Goal: Task Accomplishment & Management: Manage account settings

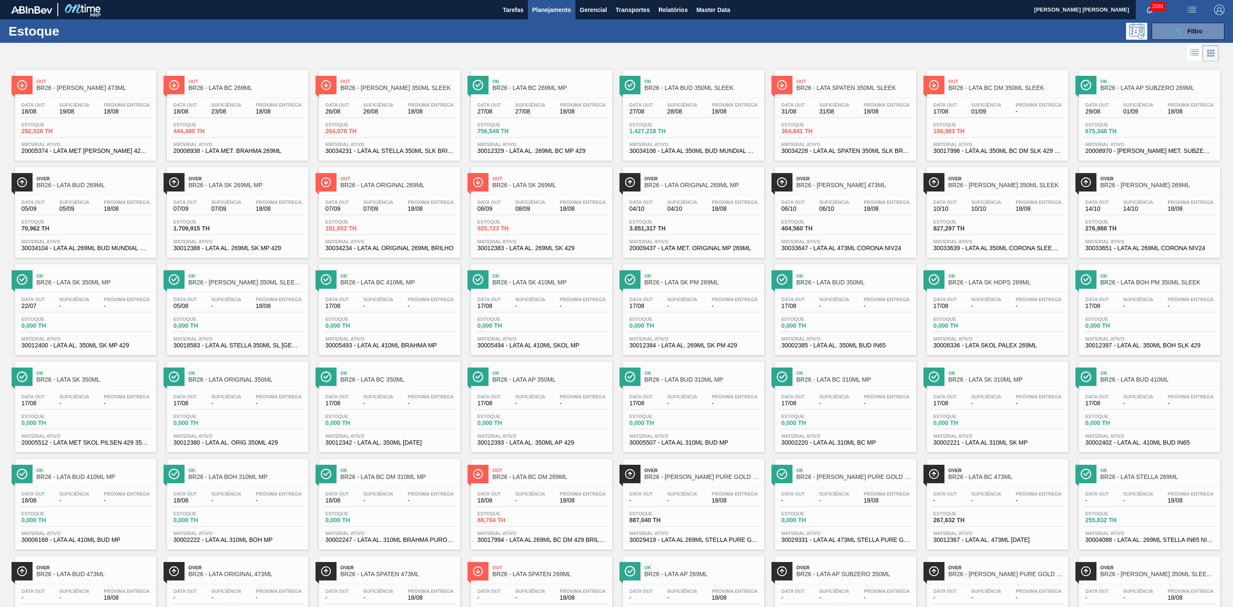
click at [543, 8] on span "Planejamento" at bounding box center [551, 10] width 39 height 10
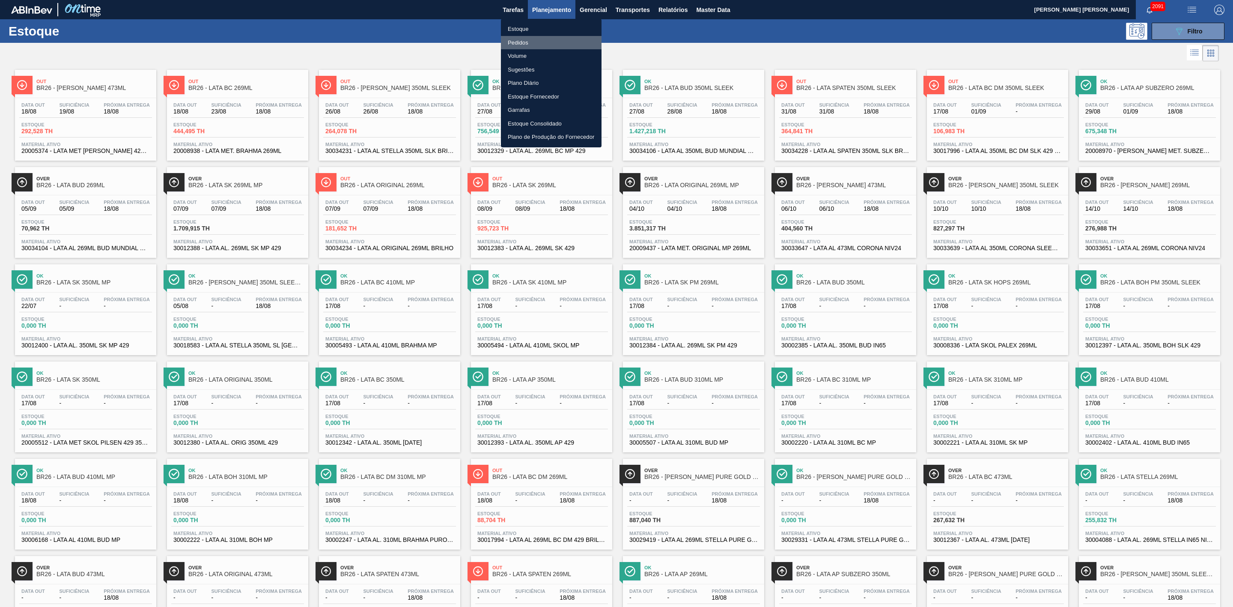
click at [523, 40] on li "Pedidos" at bounding box center [551, 43] width 101 height 14
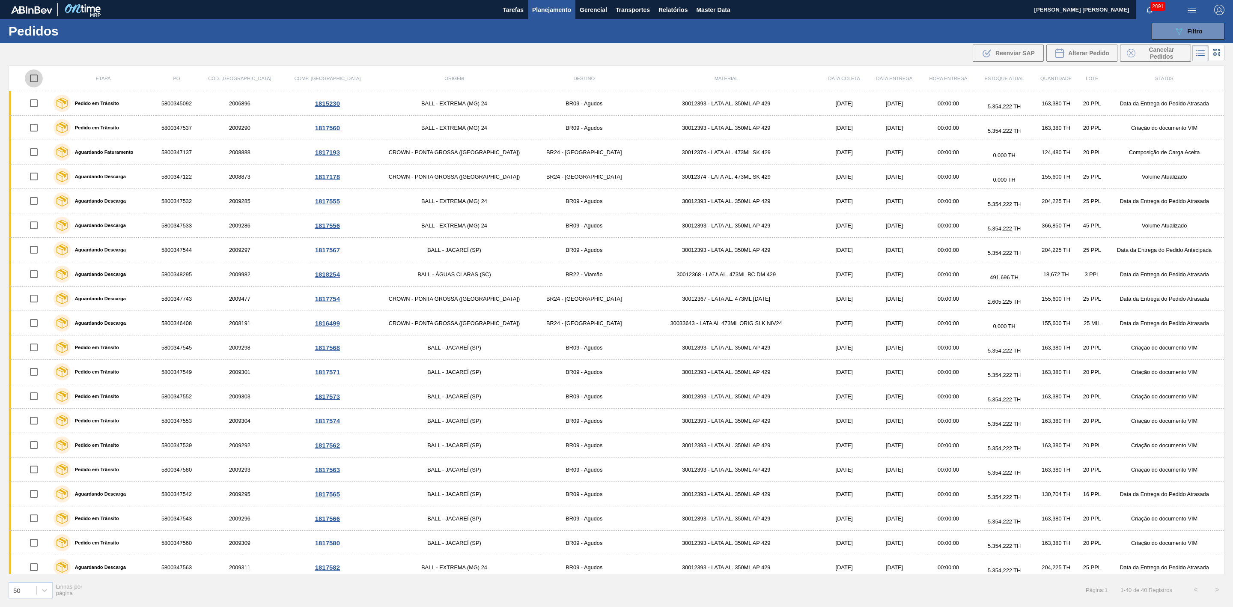
click at [39, 78] on input "checkbox" at bounding box center [34, 78] width 18 height 18
checkbox input "true"
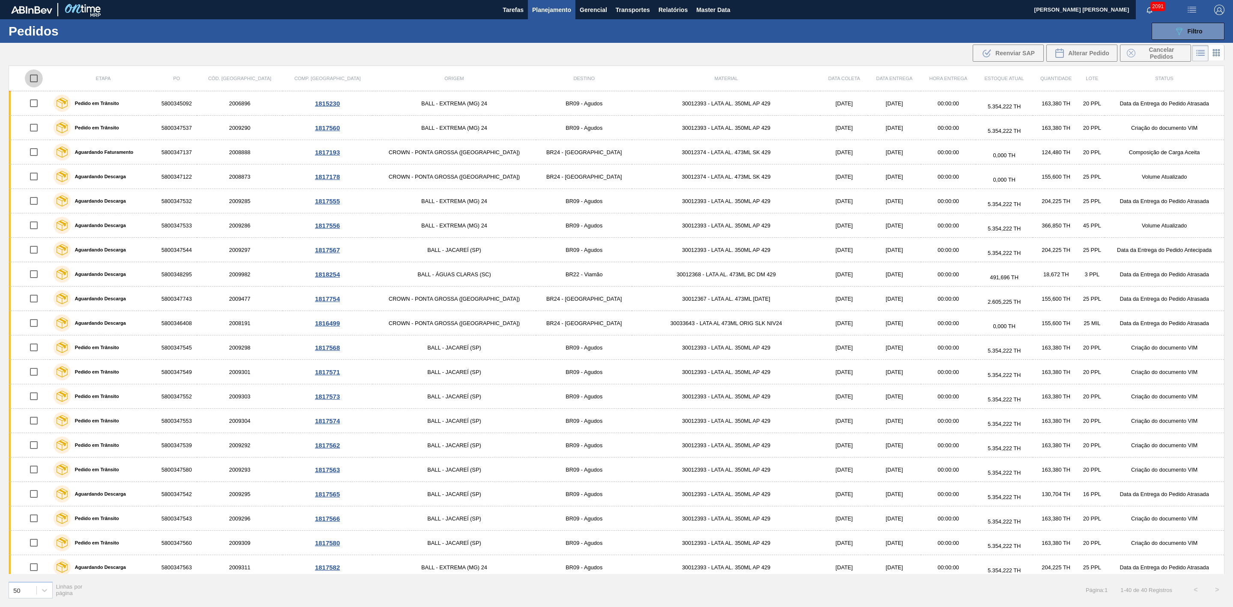
checkbox input "true"
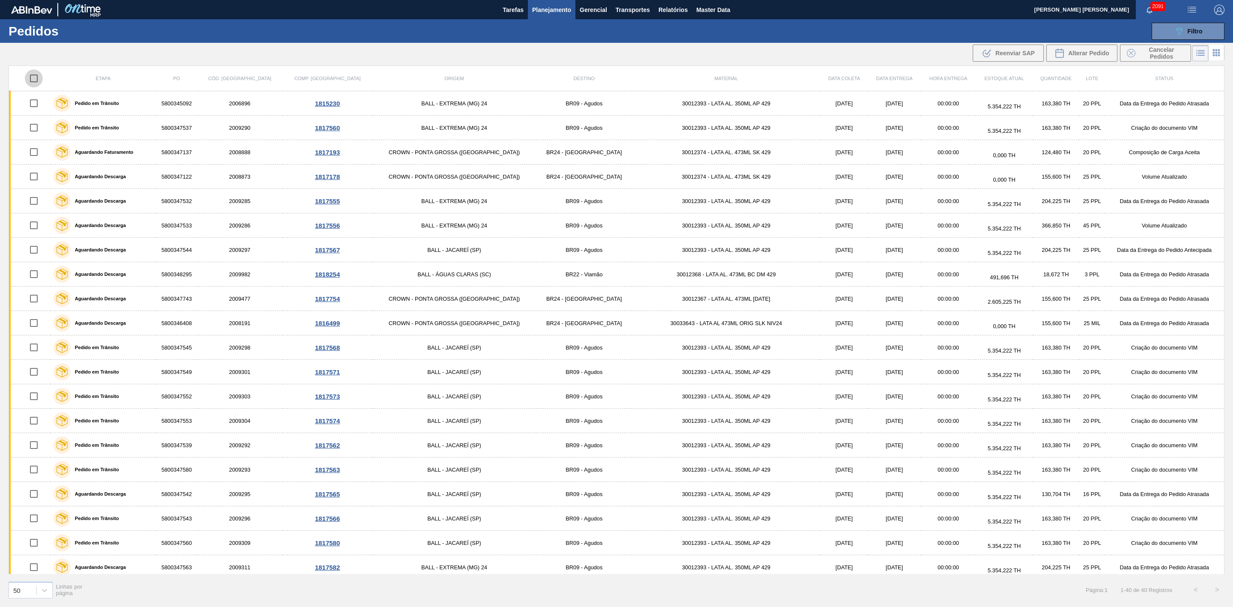
checkbox input "true"
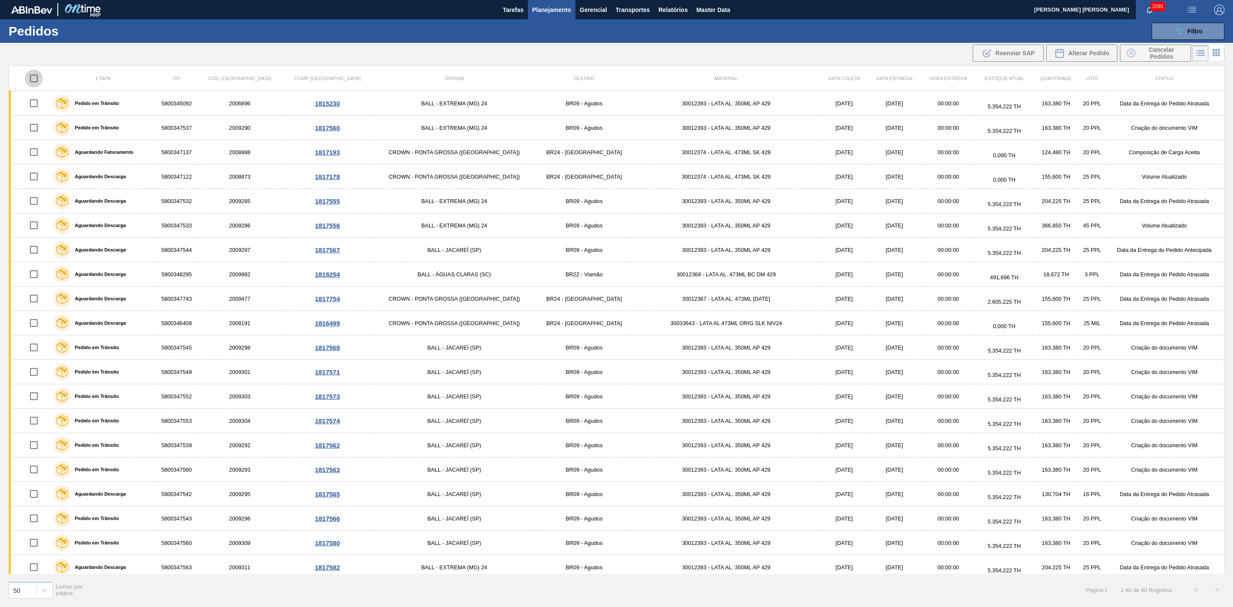
checkbox input "true"
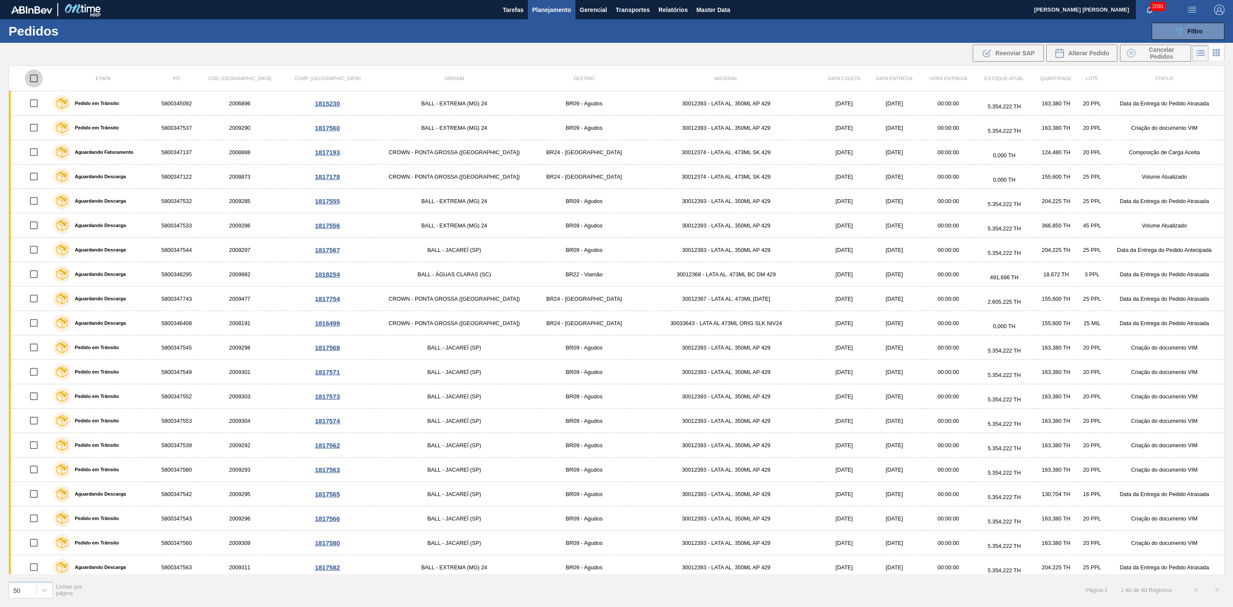
checkbox input "true"
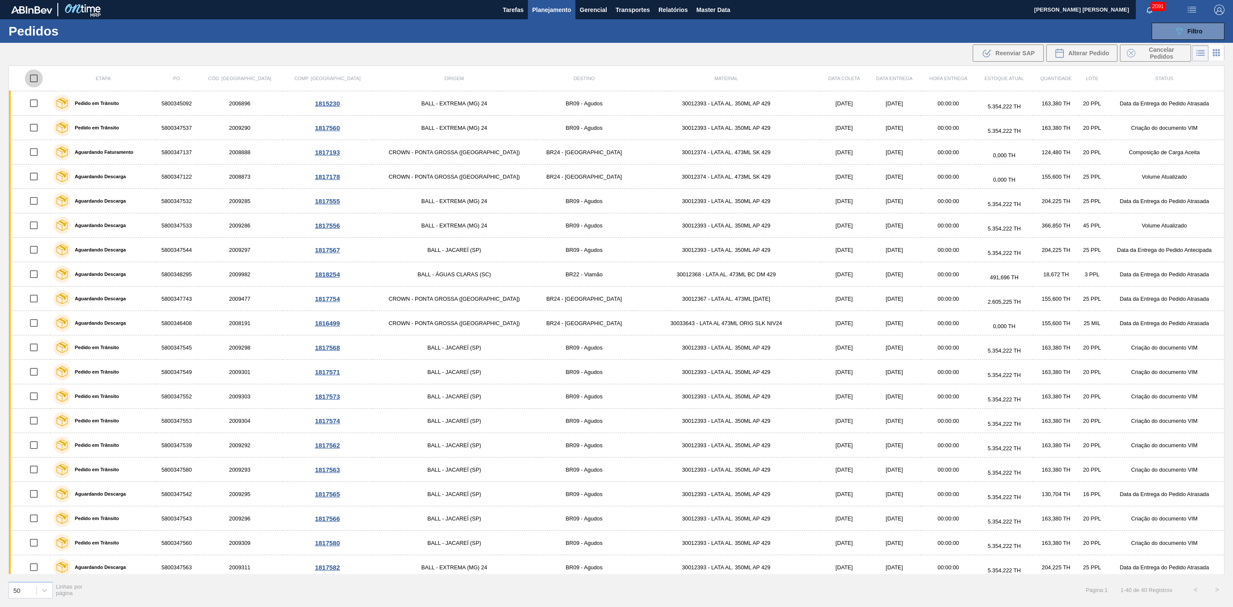
checkbox input "true"
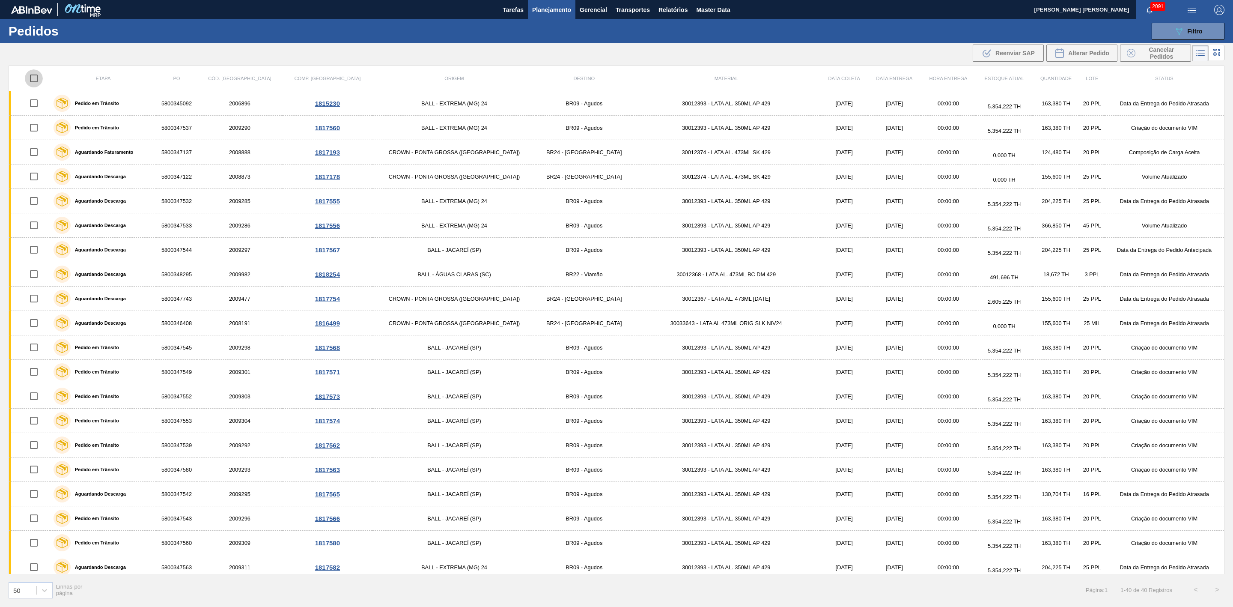
checkbox input "true"
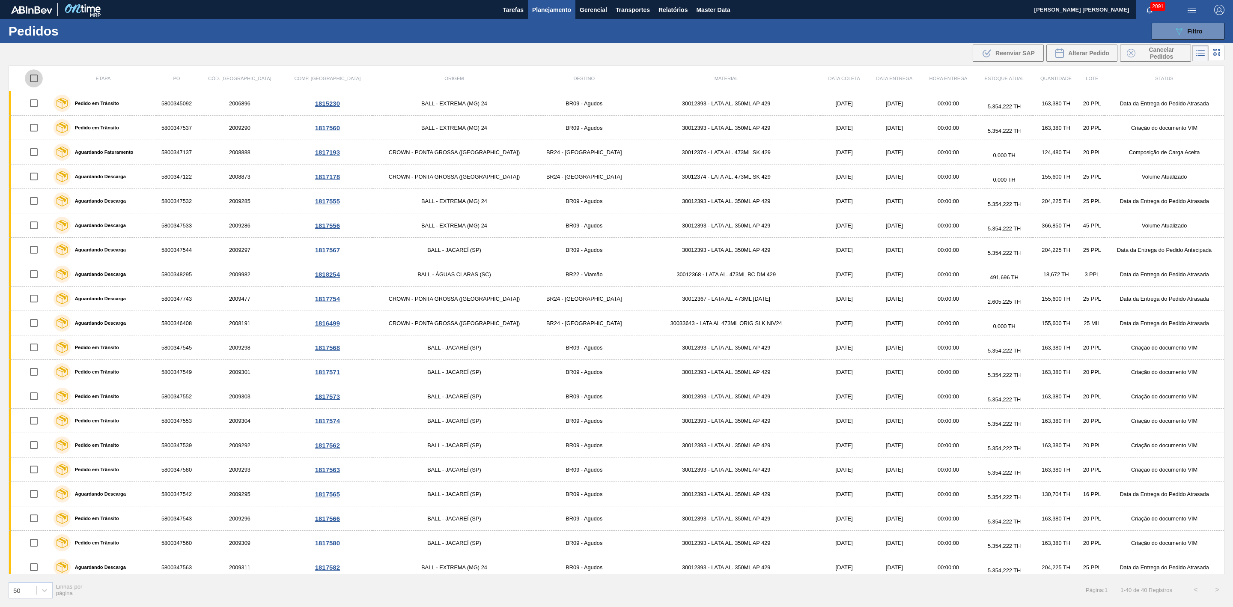
checkbox input "true"
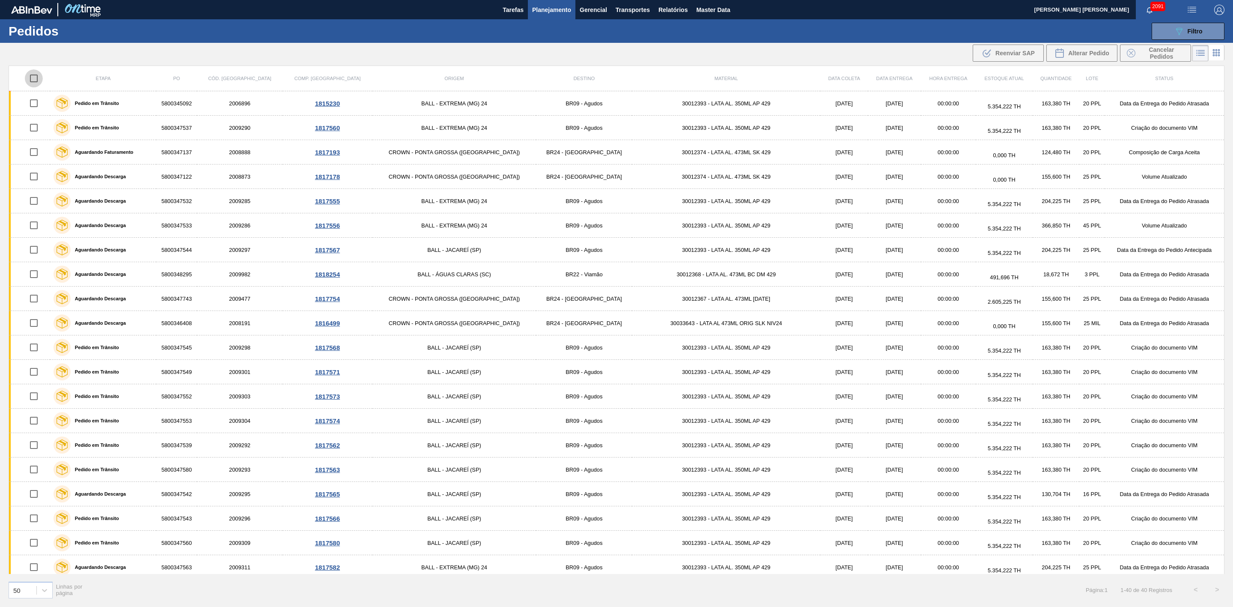
checkbox input "true"
click at [1095, 56] on span "Alterar Pedido" at bounding box center [1088, 53] width 41 height 7
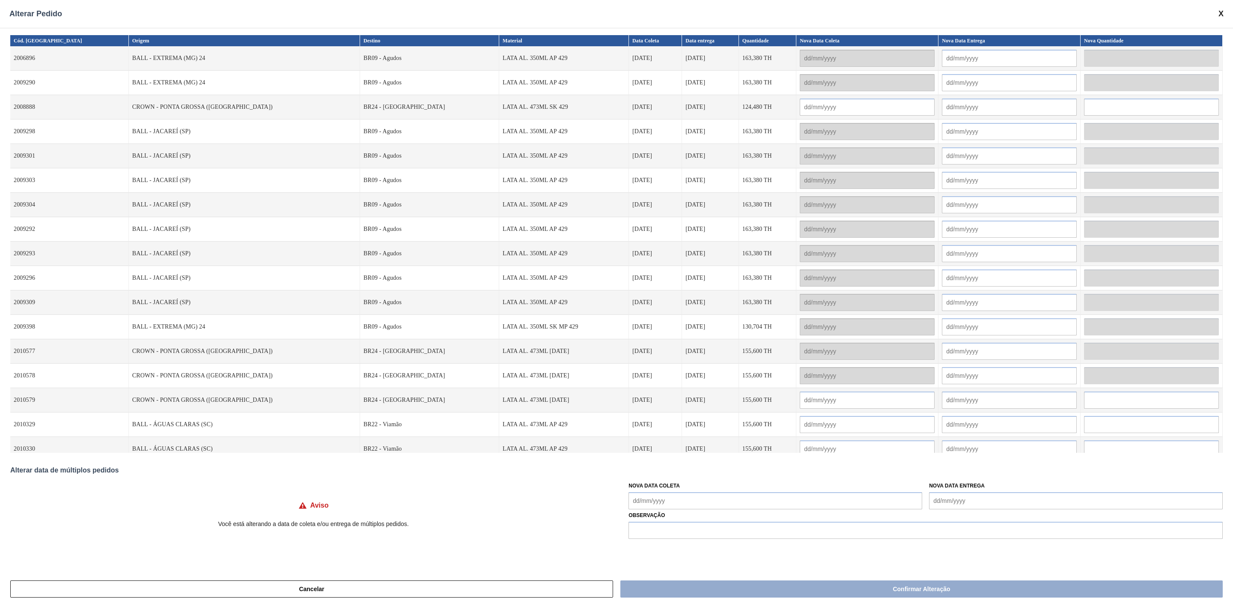
click at [800, 107] on input "text" at bounding box center [867, 106] width 135 height 17
click at [800, 405] on input "text" at bounding box center [867, 399] width 135 height 17
click at [1091, 404] on input "text" at bounding box center [1151, 399] width 135 height 17
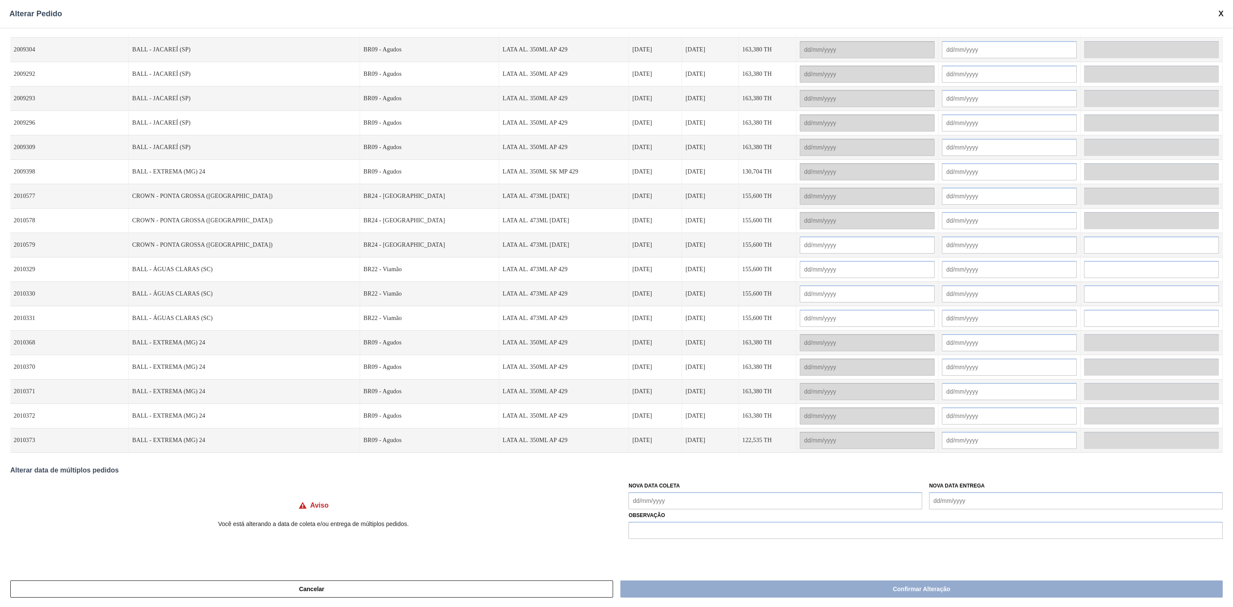
scroll to position [159, 0]
click at [1222, 15] on span at bounding box center [1221, 13] width 5 height 9
